Goal: Transaction & Acquisition: Purchase product/service

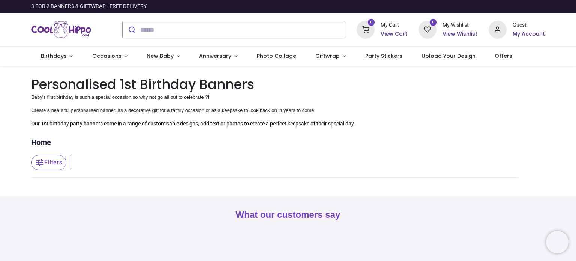
scroll to position [75, 0]
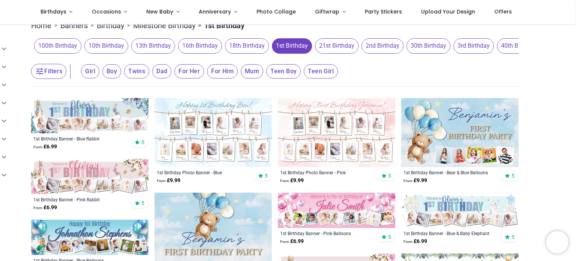
click at [95, 117] on img at bounding box center [89, 115] width 117 height 35
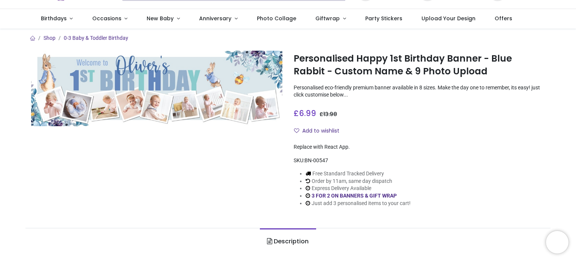
scroll to position [38, 0]
